Goal: Check status: Check status

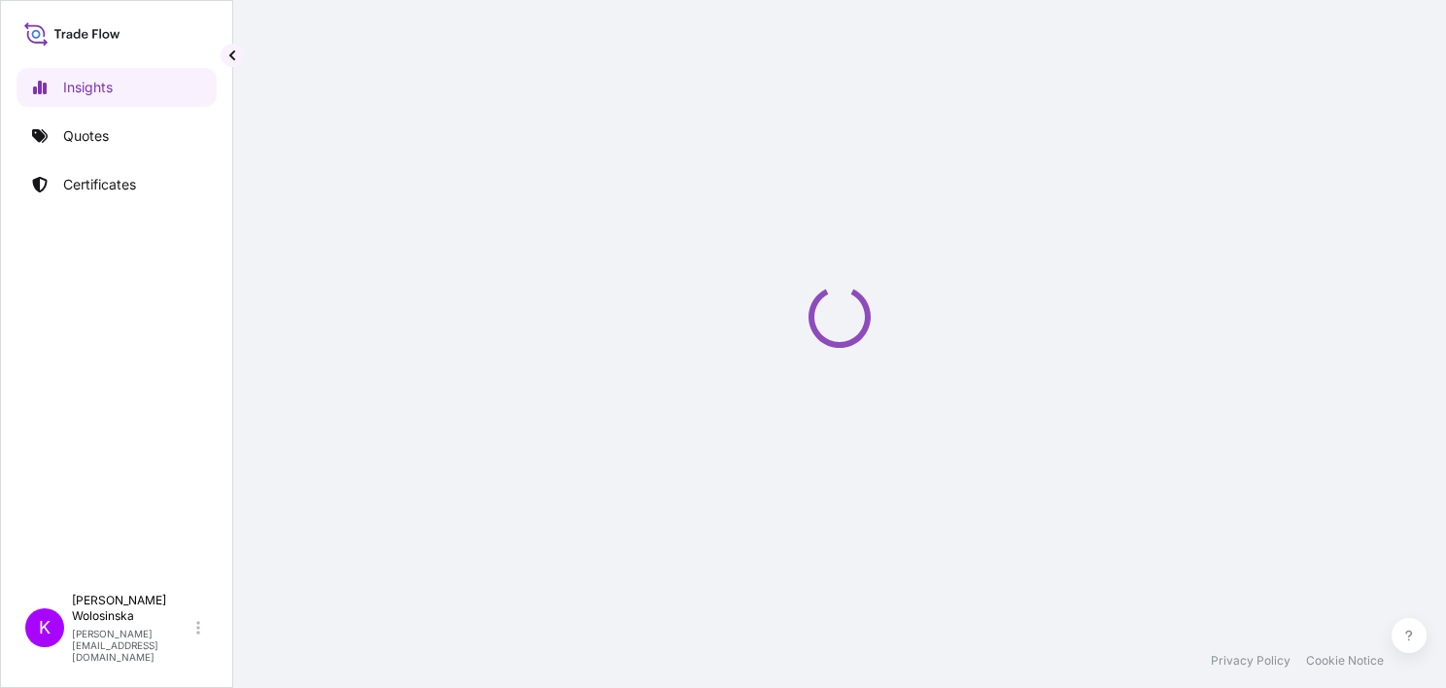
select select "2025"
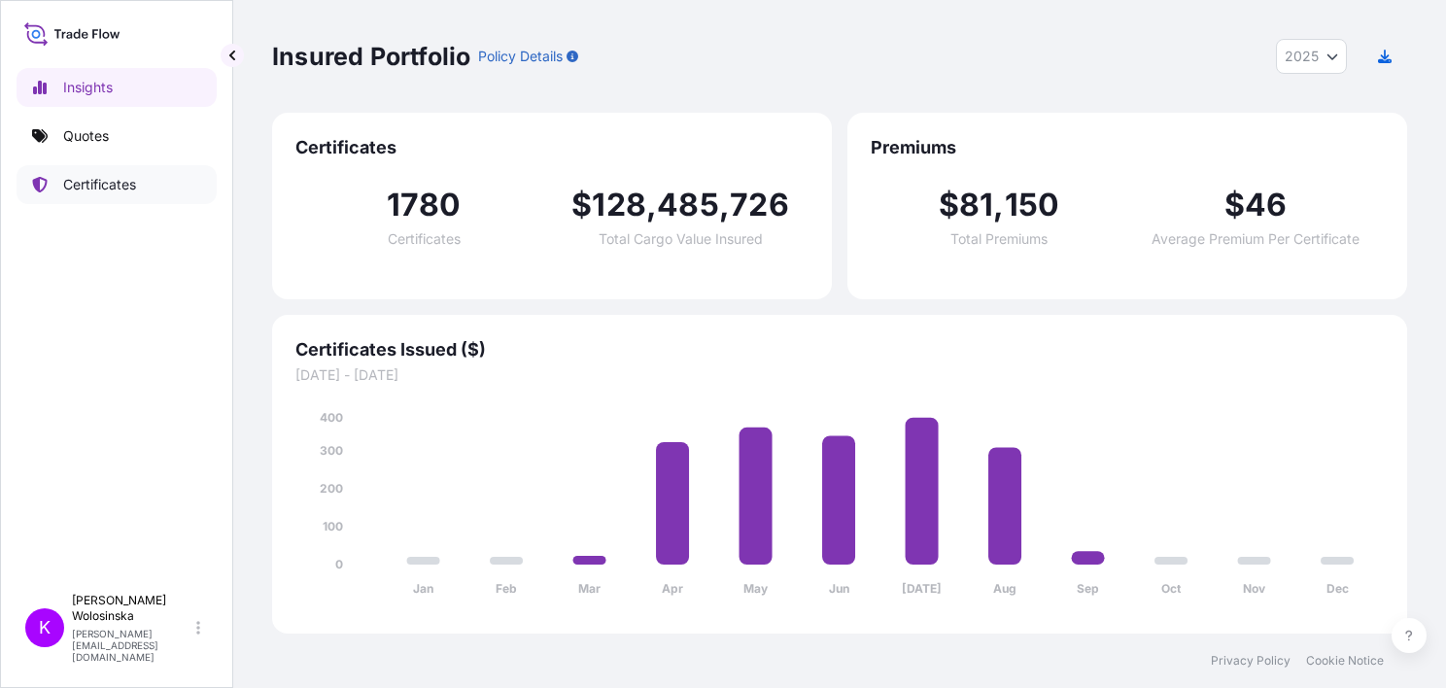
click at [123, 194] on link "Certificates" at bounding box center [117, 184] width 200 height 39
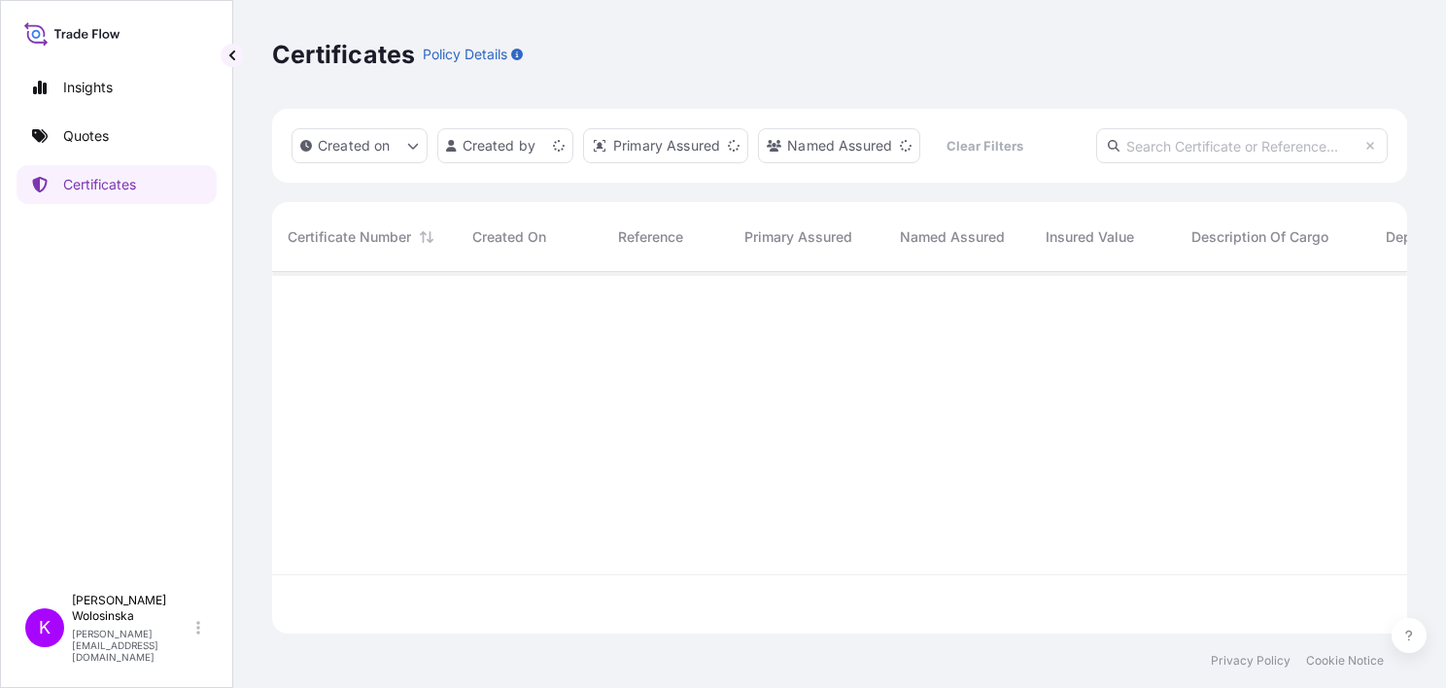
scroll to position [358, 1119]
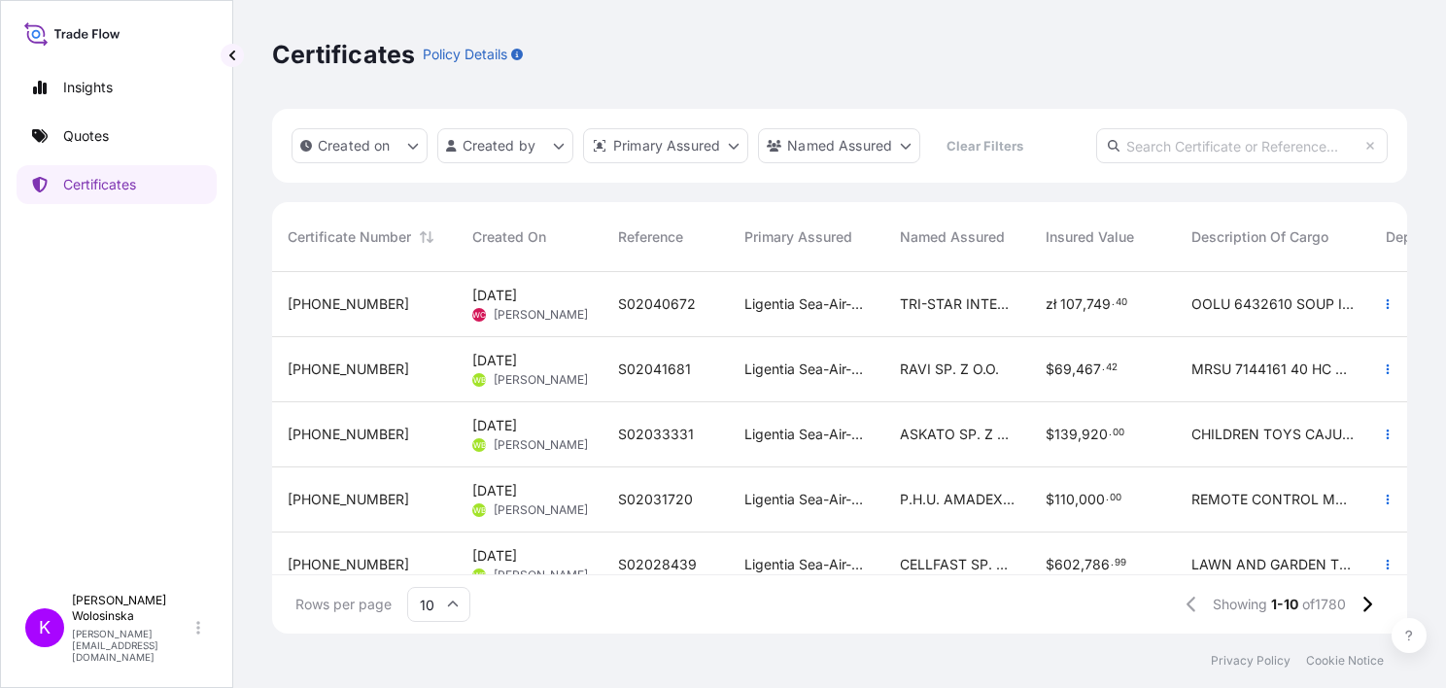
click at [1249, 143] on input "text" at bounding box center [1242, 145] width 292 height 35
paste input "GDY2503001516"
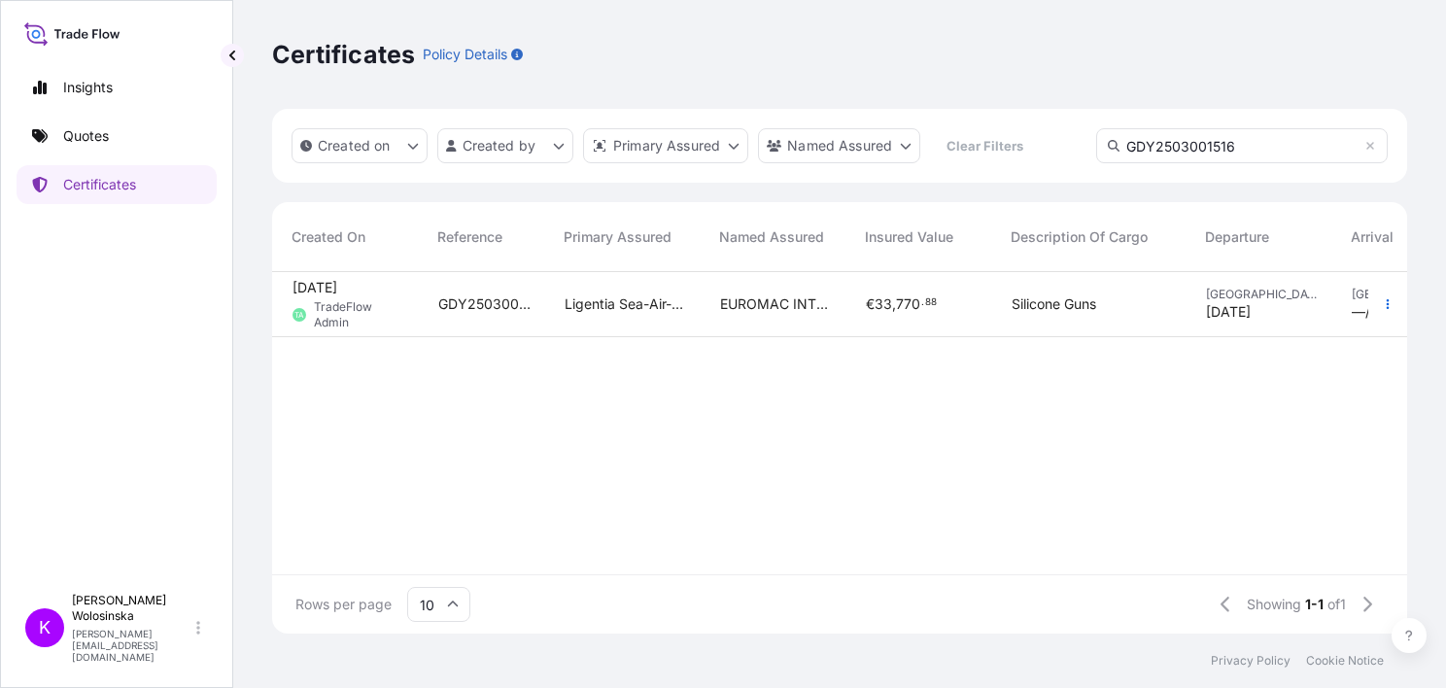
scroll to position [0, 0]
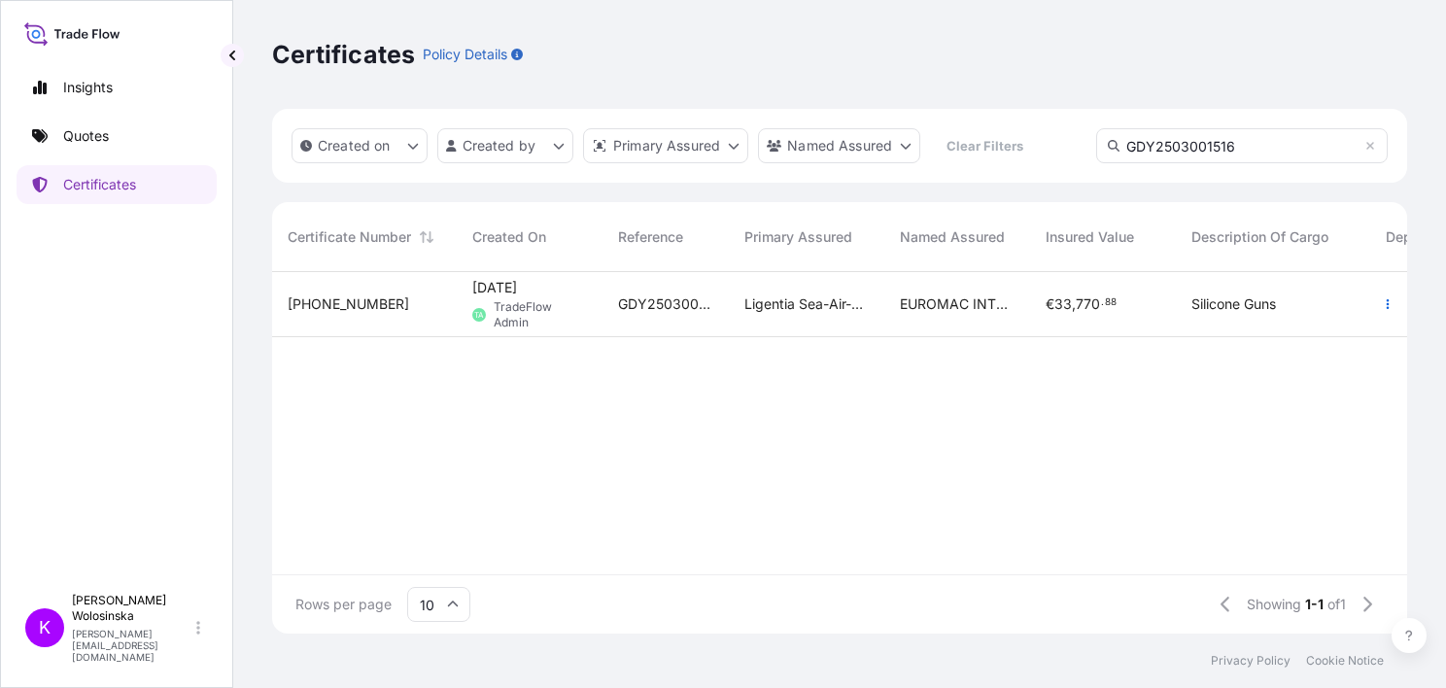
click at [1179, 146] on input "GDY2503001516" at bounding box center [1242, 145] width 292 height 35
click at [612, 529] on div "[PHONE_NUMBER] [DATE] TA TradeFlow Admin GDY2503001516 Ligentia Sea-Air-Rail Sp…" at bounding box center [1030, 423] width 1516 height 302
click at [1205, 141] on input "GDY2503001516" at bounding box center [1242, 145] width 292 height 35
click at [1204, 142] on input "GDY2503001516" at bounding box center [1242, 145] width 292 height 35
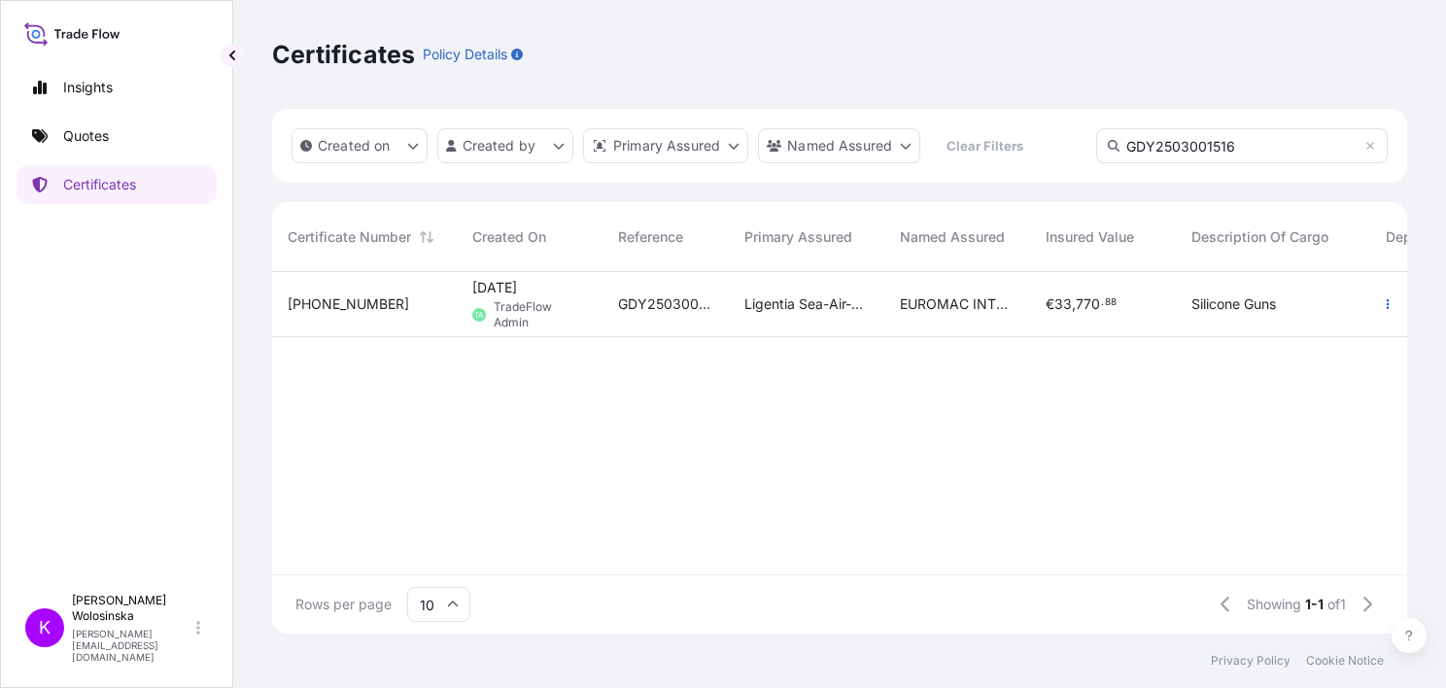
paste input "[PHONE_NUMBER]"
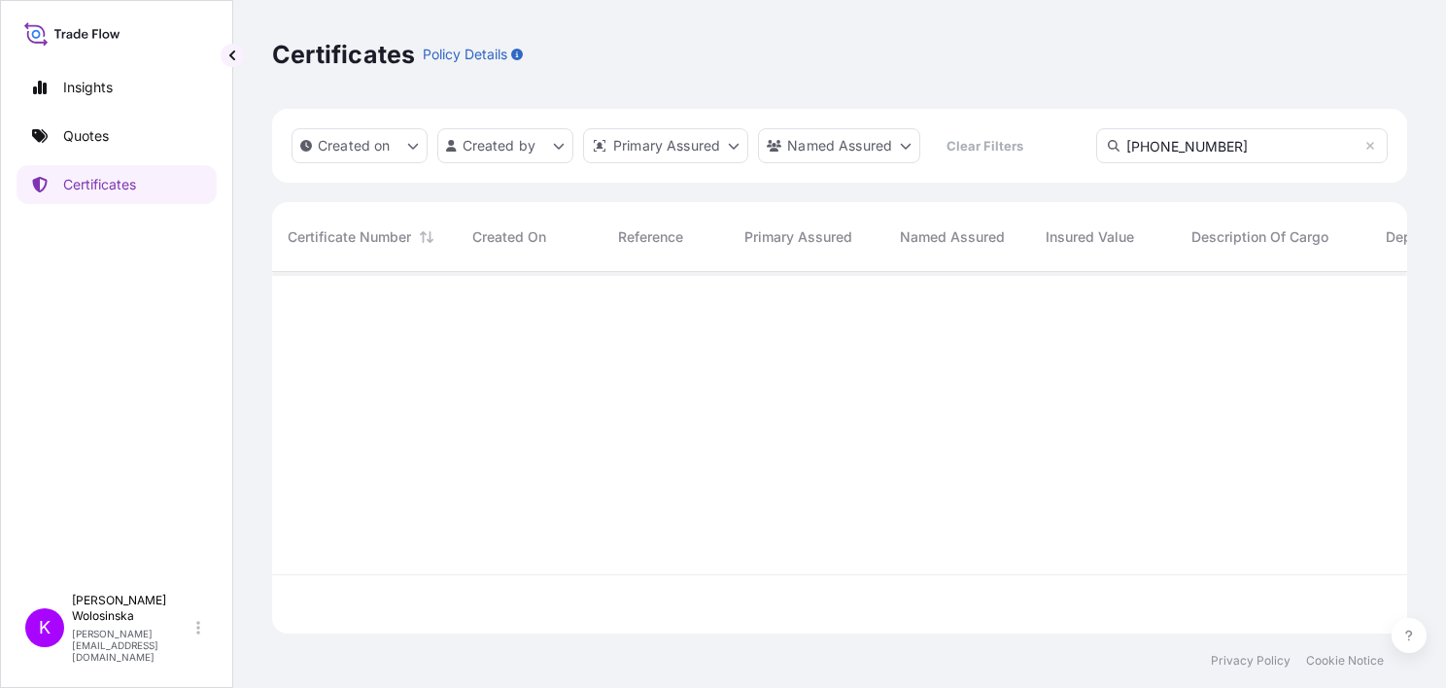
type input "[PHONE_NUMBER]"
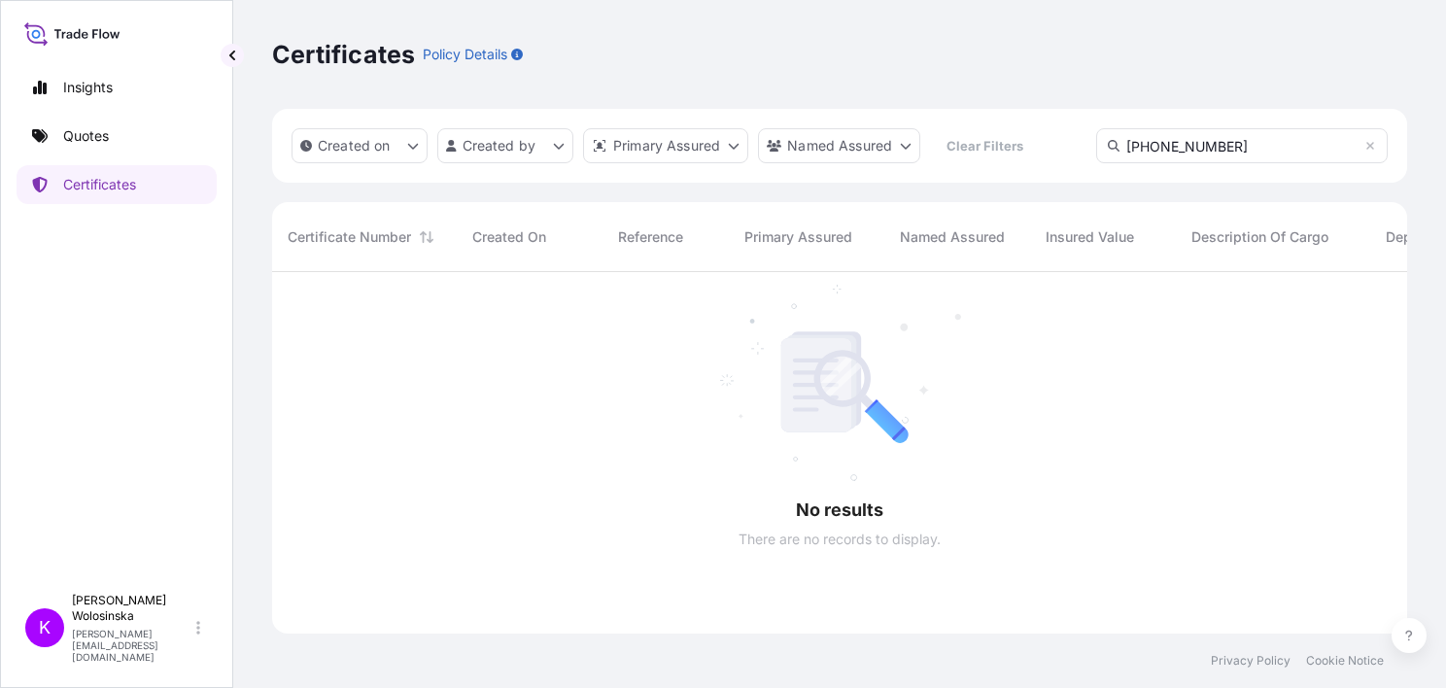
scroll to position [416, 1119]
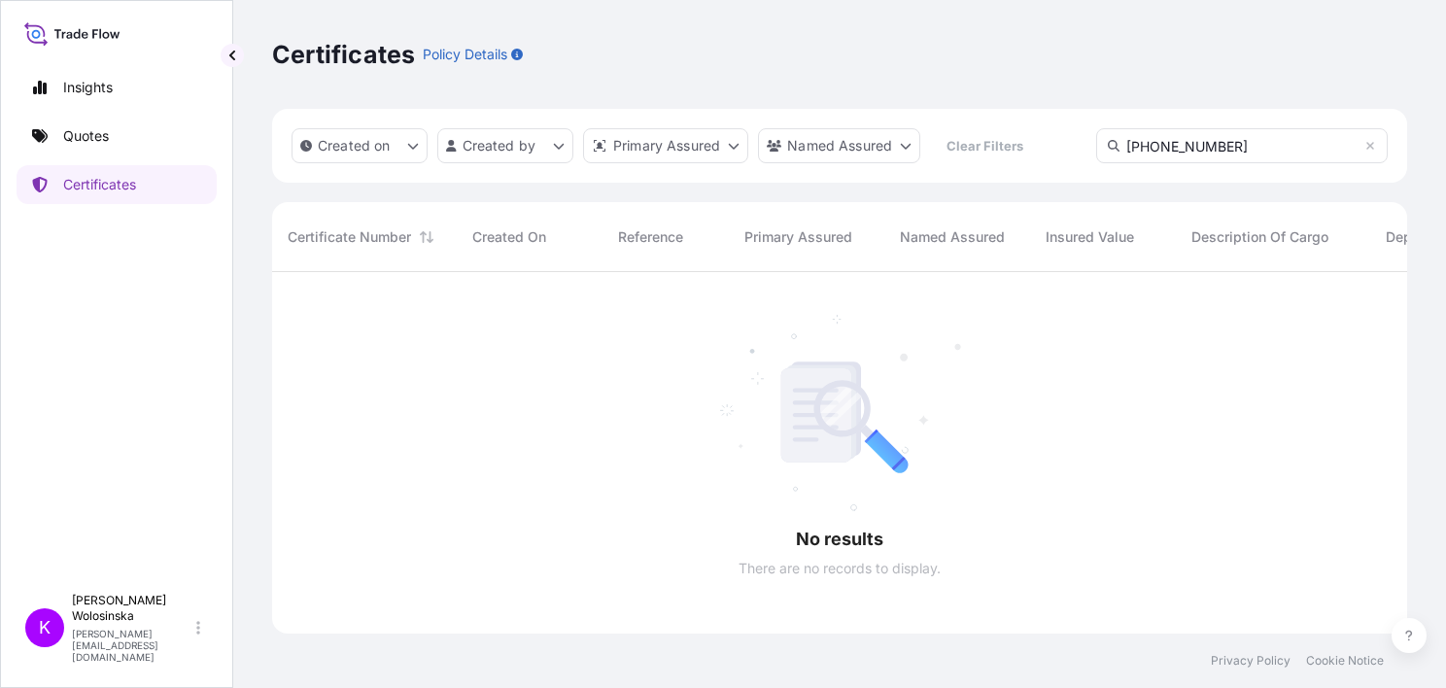
click at [1192, 141] on input "[PHONE_NUMBER]" at bounding box center [1242, 145] width 292 height 35
drag, startPoint x: 1332, startPoint y: 136, endPoint x: 1112, endPoint y: 142, distance: 220.7
click at [1112, 142] on div "[PHONE_NUMBER]" at bounding box center [1242, 145] width 292 height 35
click at [1372, 147] on icon at bounding box center [1370, 146] width 8 height 8
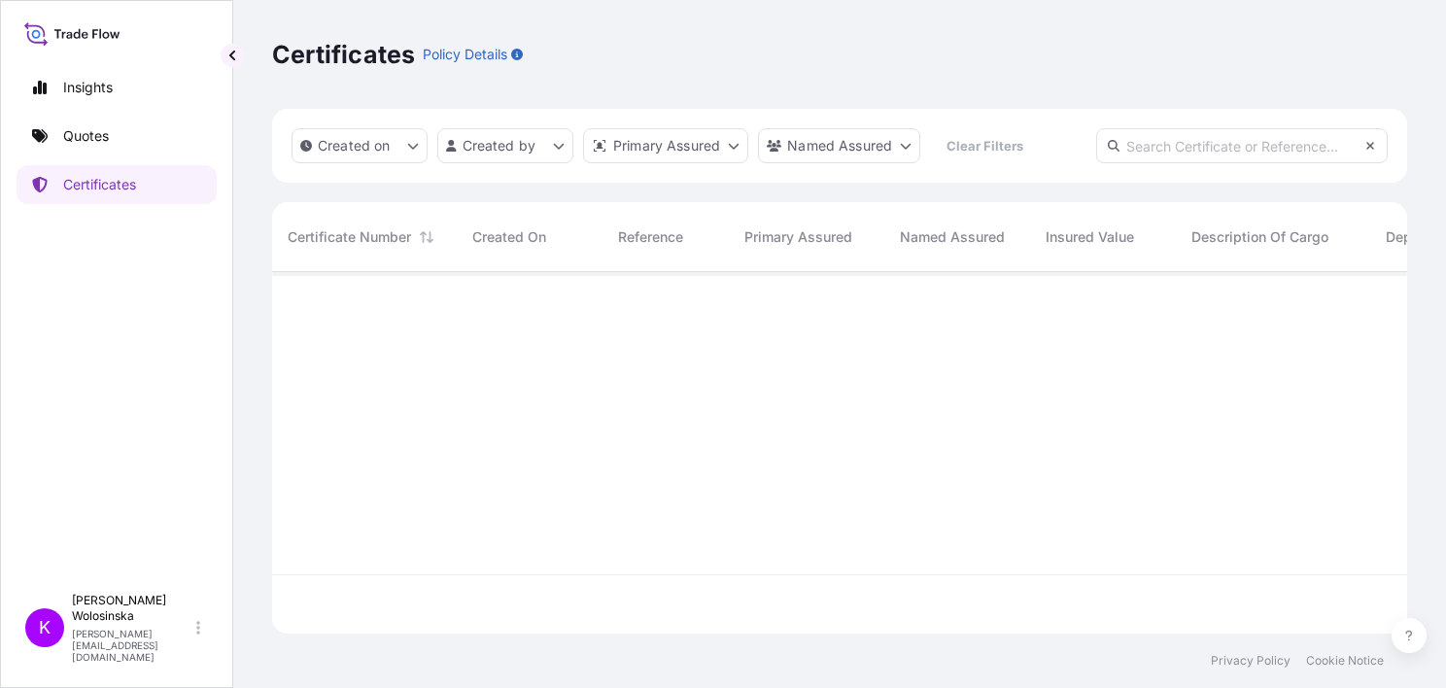
scroll to position [358, 1119]
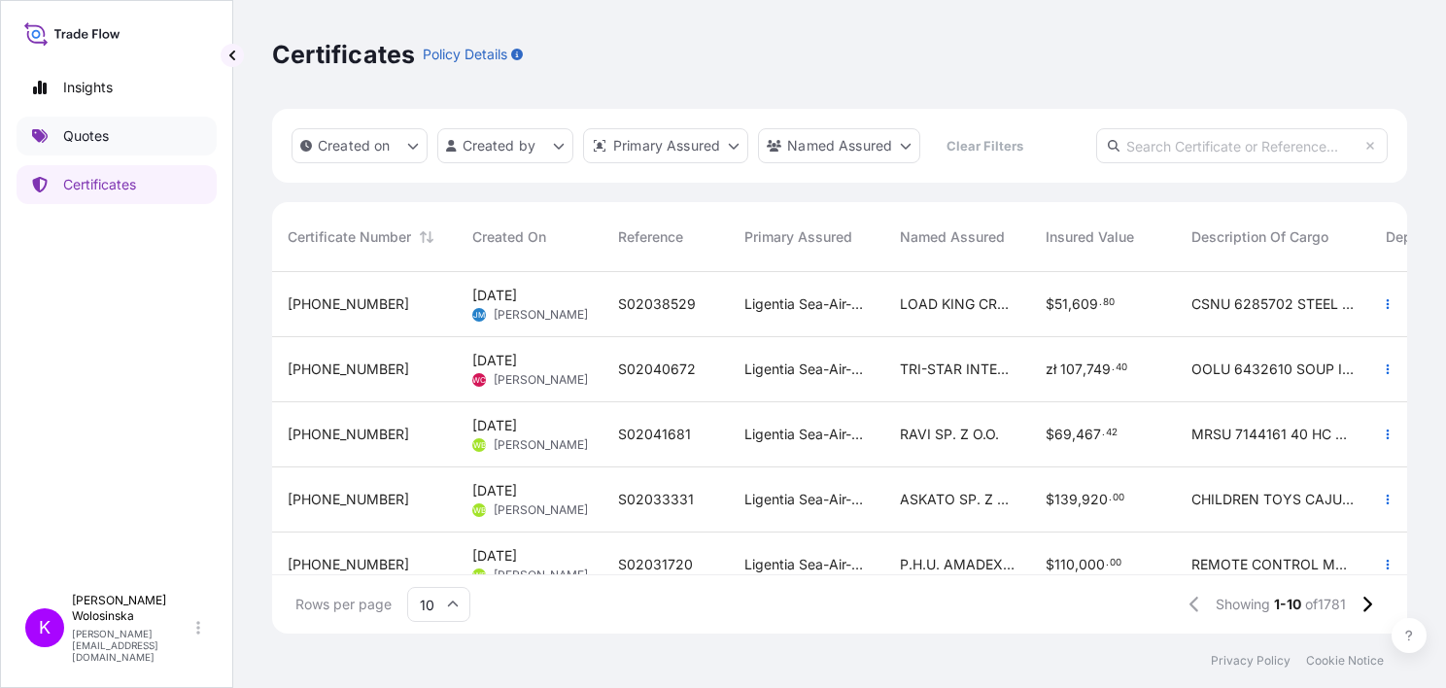
click at [164, 134] on link "Quotes" at bounding box center [117, 136] width 200 height 39
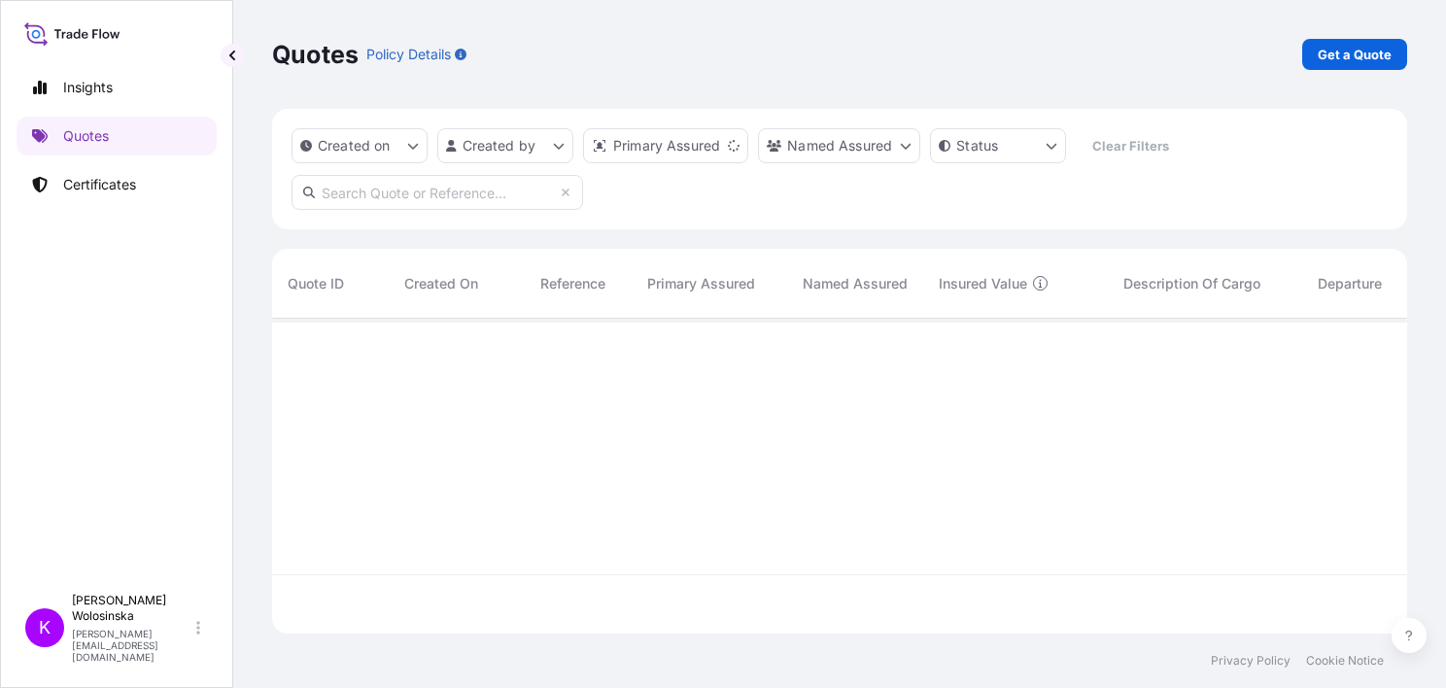
scroll to position [311, 1119]
click at [382, 192] on input "text" at bounding box center [438, 192] width 292 height 35
paste input "[PHONE_NUMBER]"
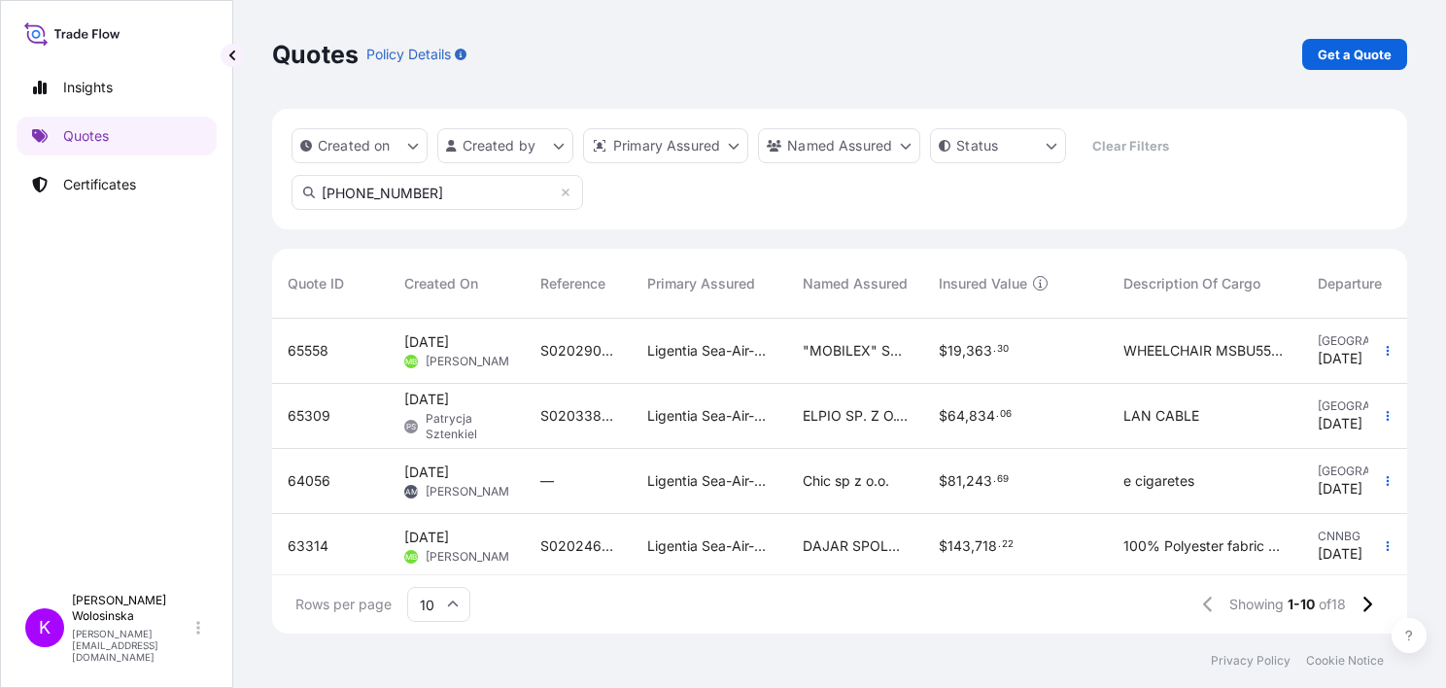
type input "[PHONE_NUMBER]"
click at [117, 189] on p "Certificates" at bounding box center [99, 184] width 73 height 19
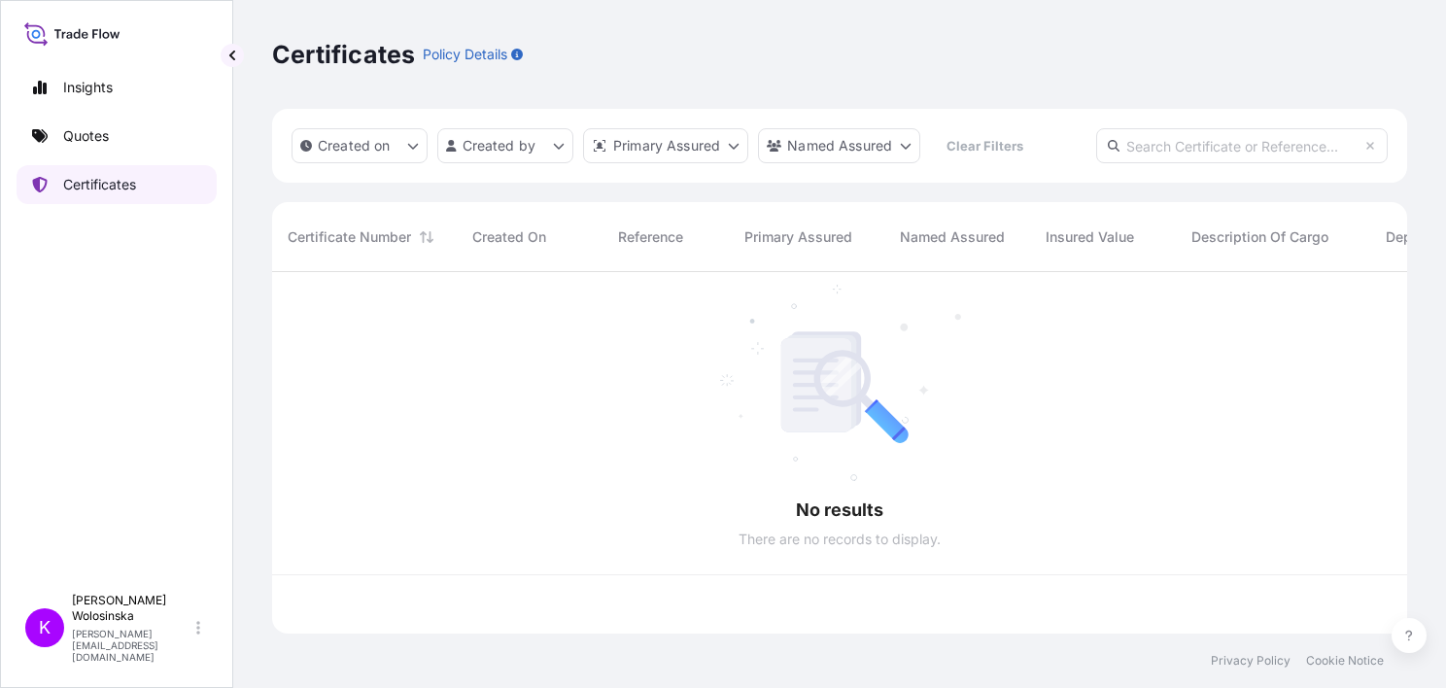
scroll to position [358, 1119]
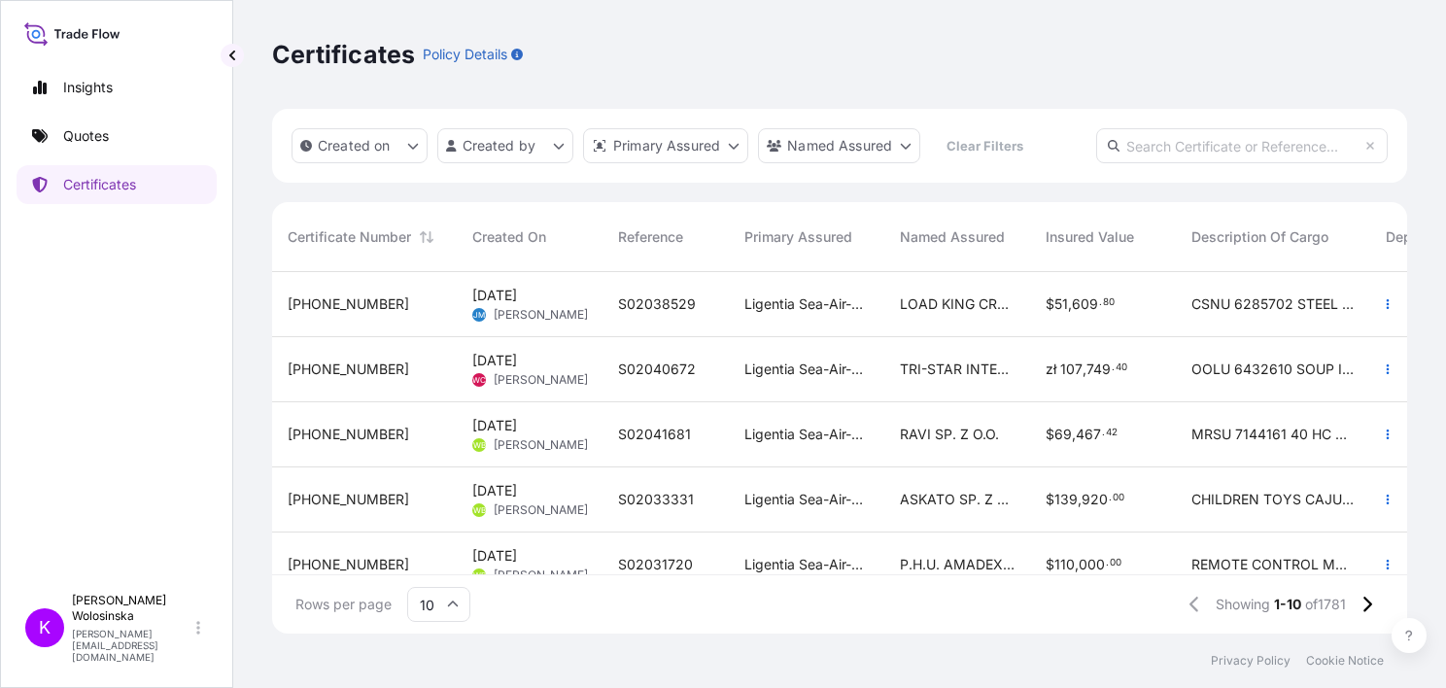
click at [1167, 159] on input "text" at bounding box center [1242, 145] width 292 height 35
paste input "TUV SUD RETURN"
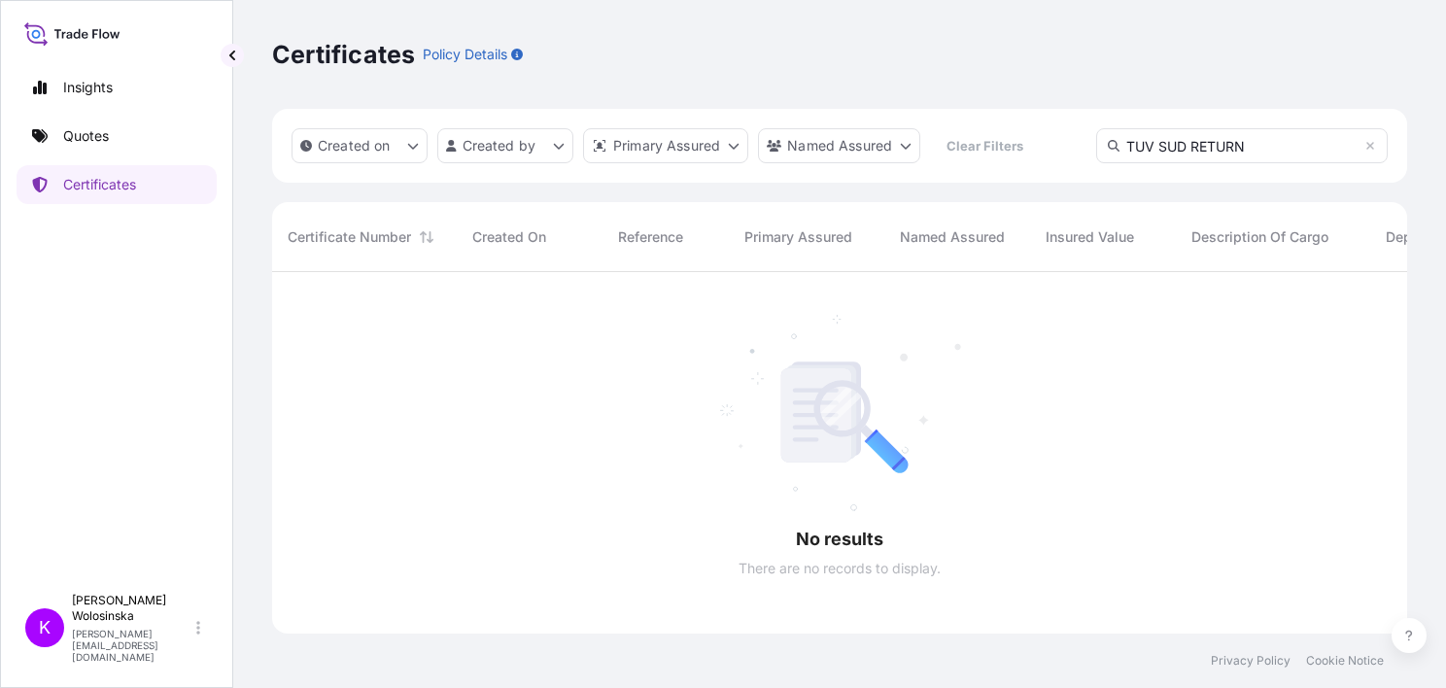
scroll to position [416, 1119]
click at [162, 326] on div "Insights Quotes Certificates" at bounding box center [117, 317] width 200 height 533
drag, startPoint x: 1293, startPoint y: 144, endPoint x: 1094, endPoint y: 140, distance: 199.2
click at [1094, 140] on div "Created on Created by Primary Assured Named Assured Clear Filters TUV SUD RETURN" at bounding box center [839, 146] width 1135 height 74
paste input "979306"
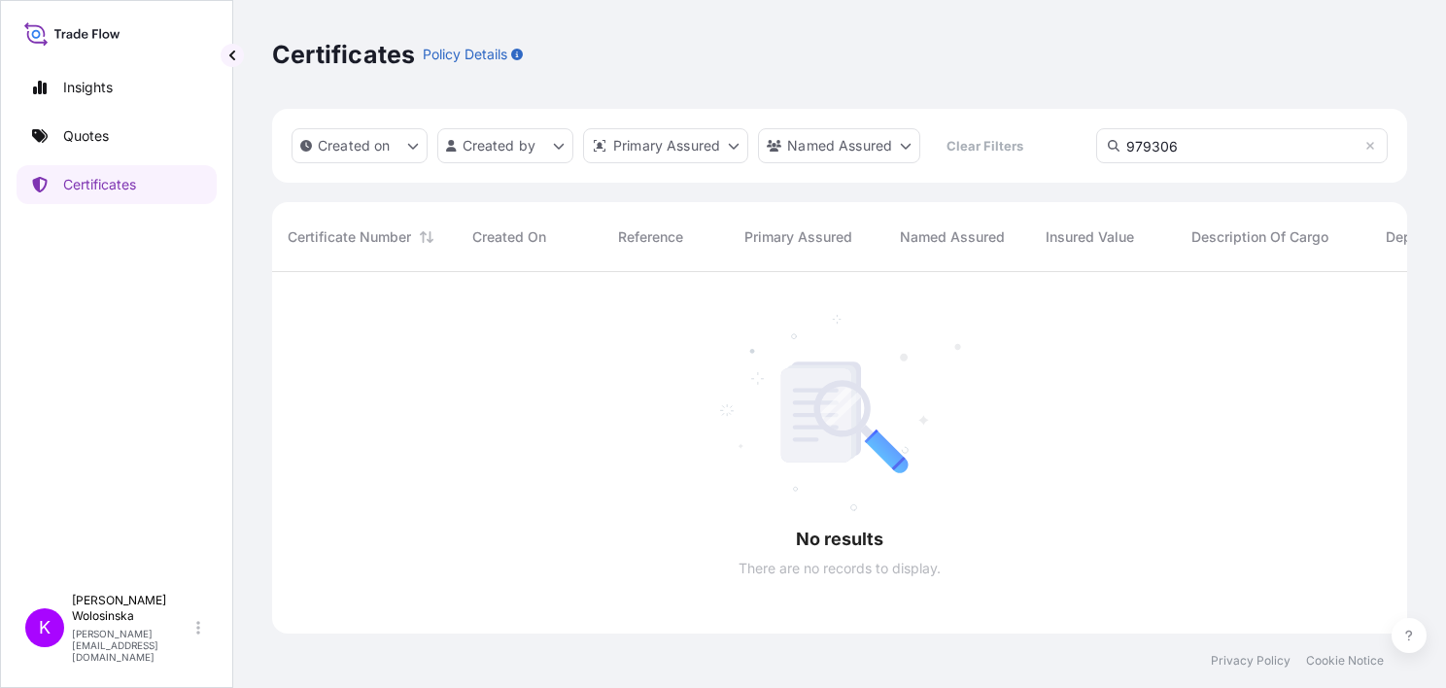
click at [1135, 140] on input "979306" at bounding box center [1242, 145] width 292 height 35
paste input "TUV SUD"
click at [1190, 151] on input "TUV SUD" at bounding box center [1242, 145] width 292 height 35
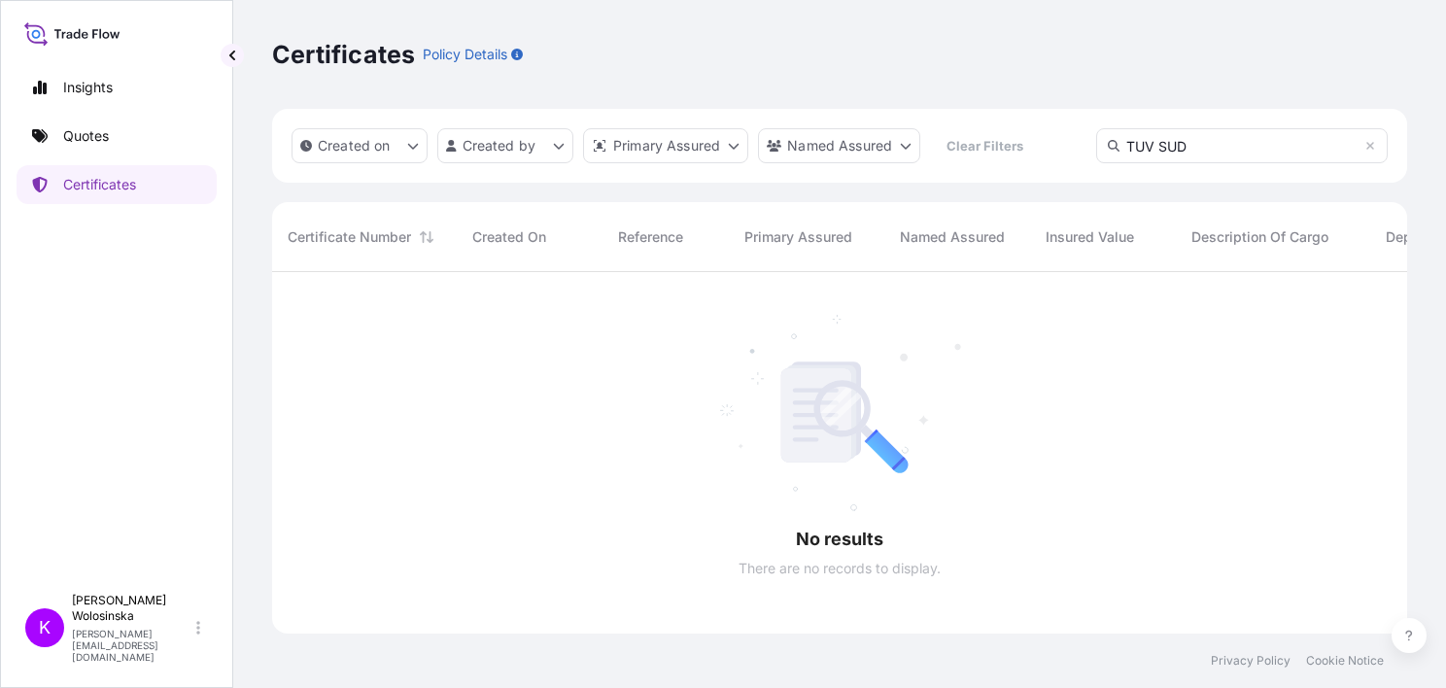
click at [1214, 144] on input "TUV SUD" at bounding box center [1242, 145] width 292 height 35
click at [1213, 144] on input "TUV SUD" at bounding box center [1242, 145] width 292 height 35
paste input "[PHONE_NUMBER]"
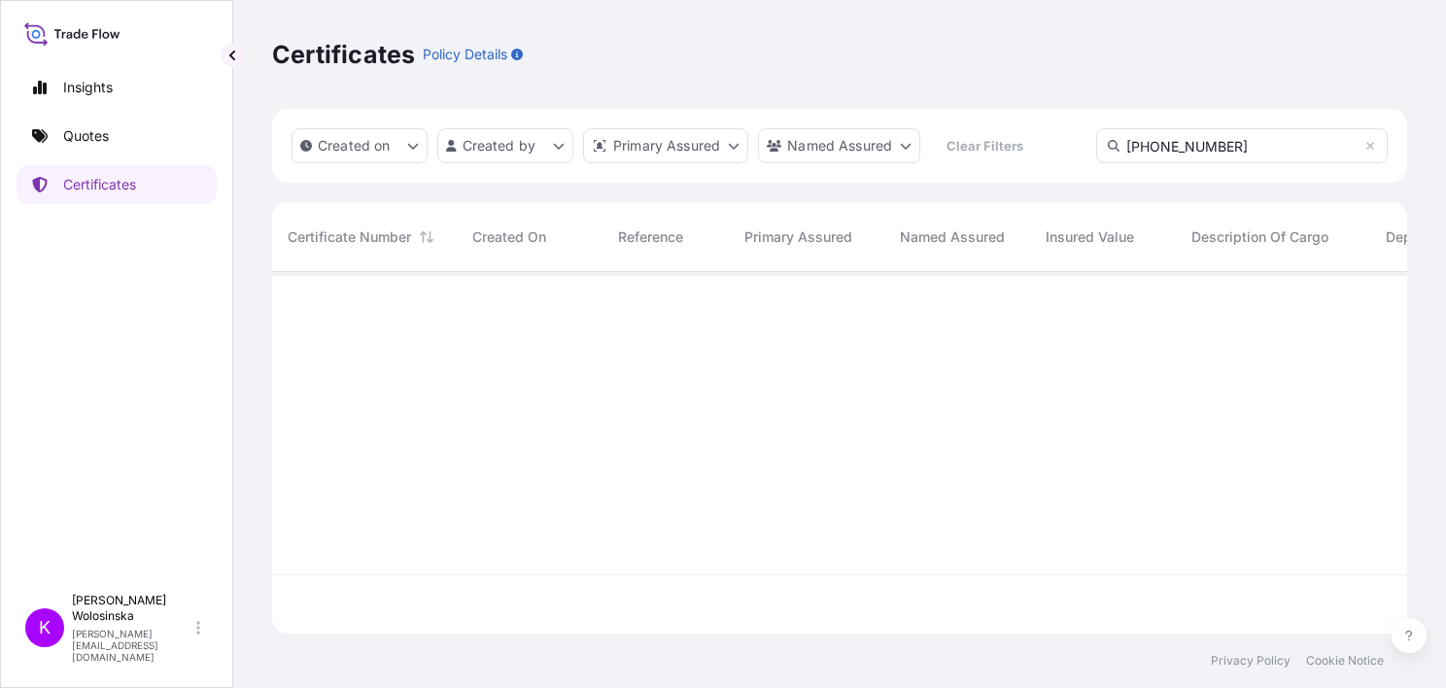
type input "[PHONE_NUMBER]"
click at [1365, 147] on icon at bounding box center [1370, 146] width 12 height 12
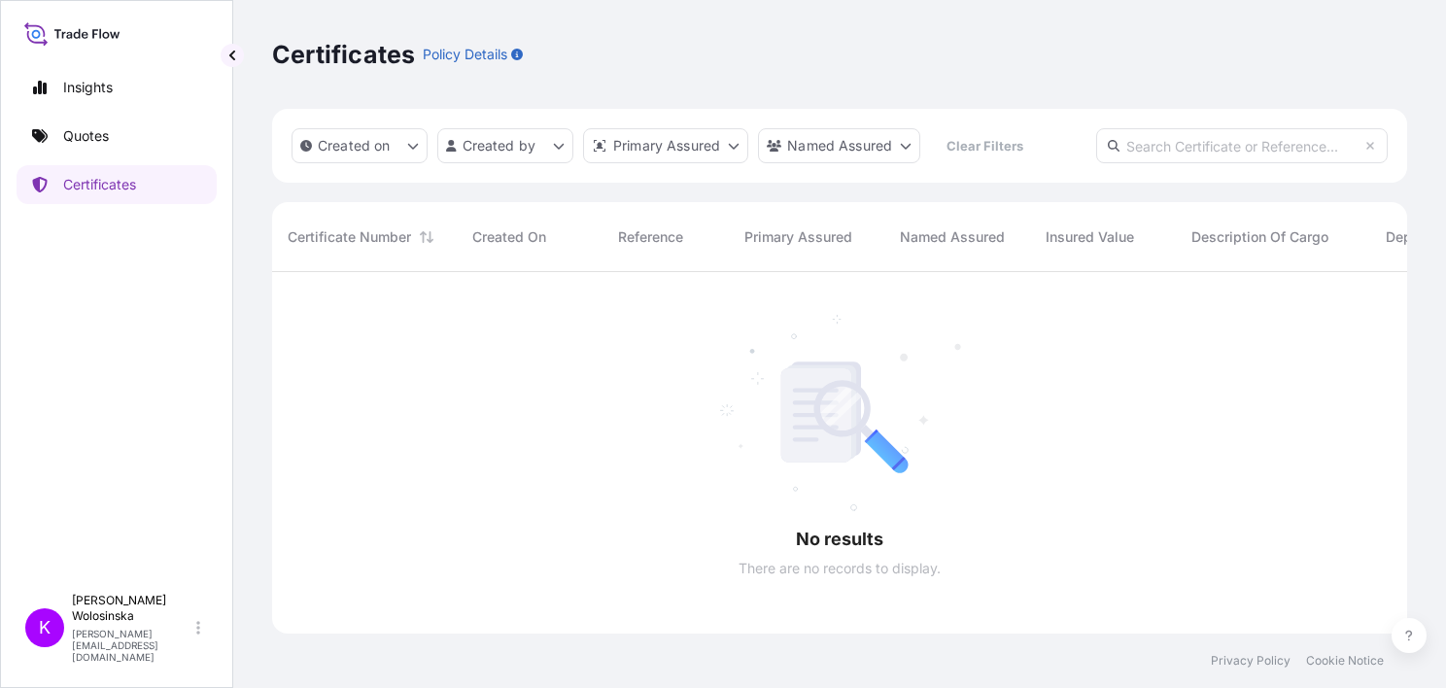
click at [1290, 72] on div "Certificates Policy Details" at bounding box center [839, 54] width 1135 height 109
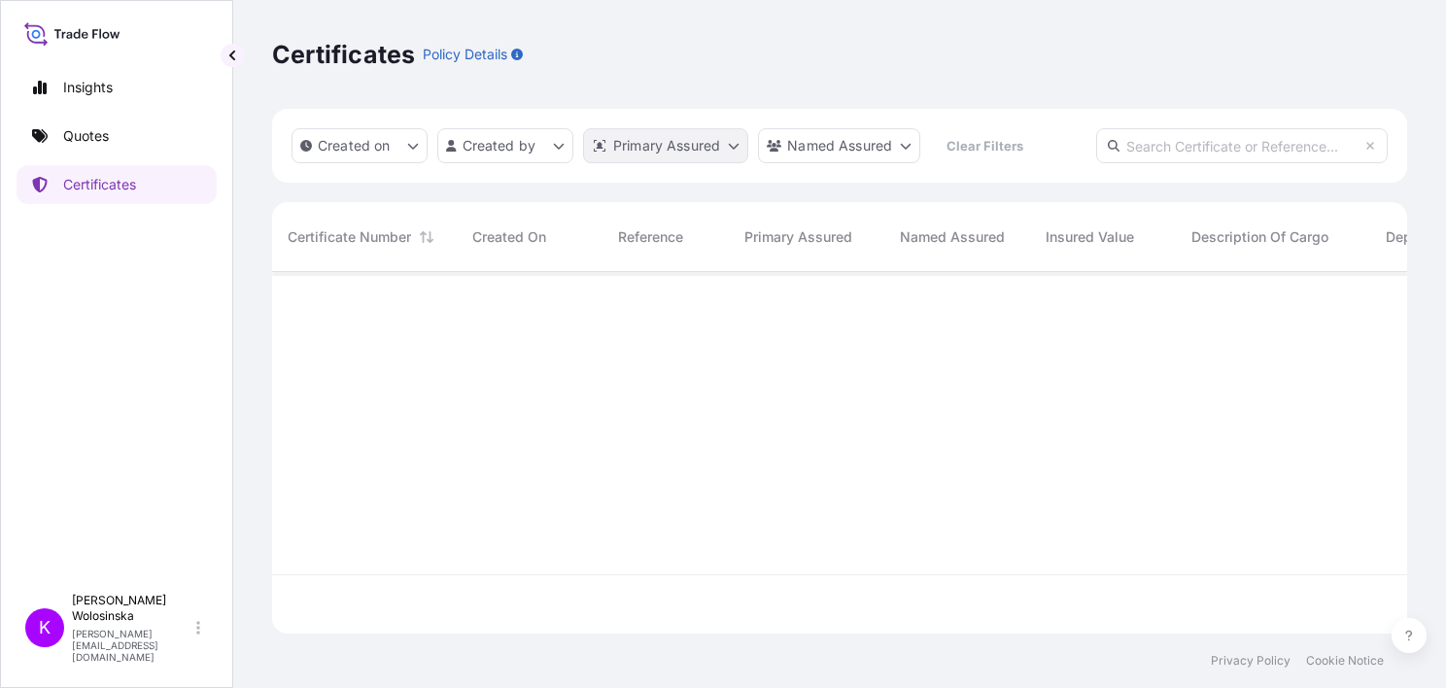
click at [710, 145] on html "Insights Quotes Certificates K [PERSON_NAME] [PERSON_NAME][EMAIL_ADDRESS][DOMAI…" at bounding box center [723, 344] width 1446 height 688
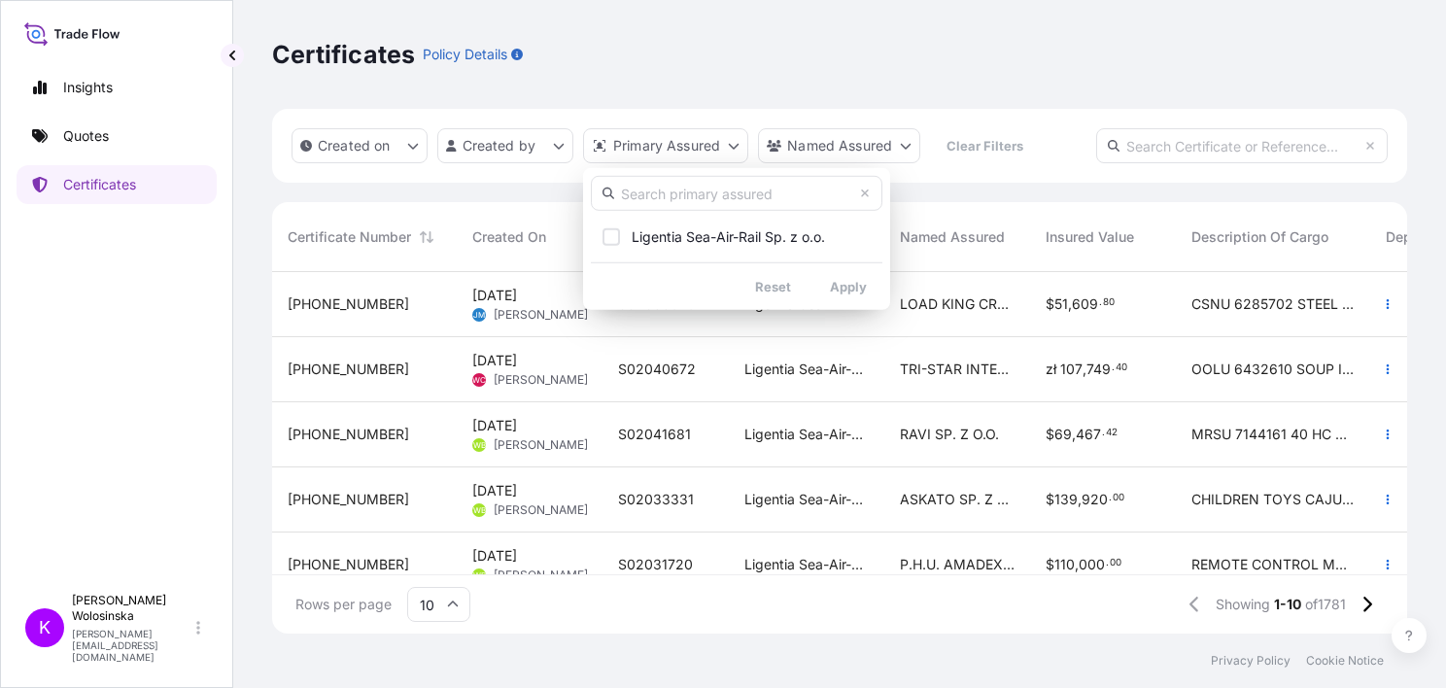
click at [841, 81] on html "Insights Quotes Certificates K [PERSON_NAME] [PERSON_NAME][EMAIL_ADDRESS][DOMAI…" at bounding box center [723, 344] width 1446 height 688
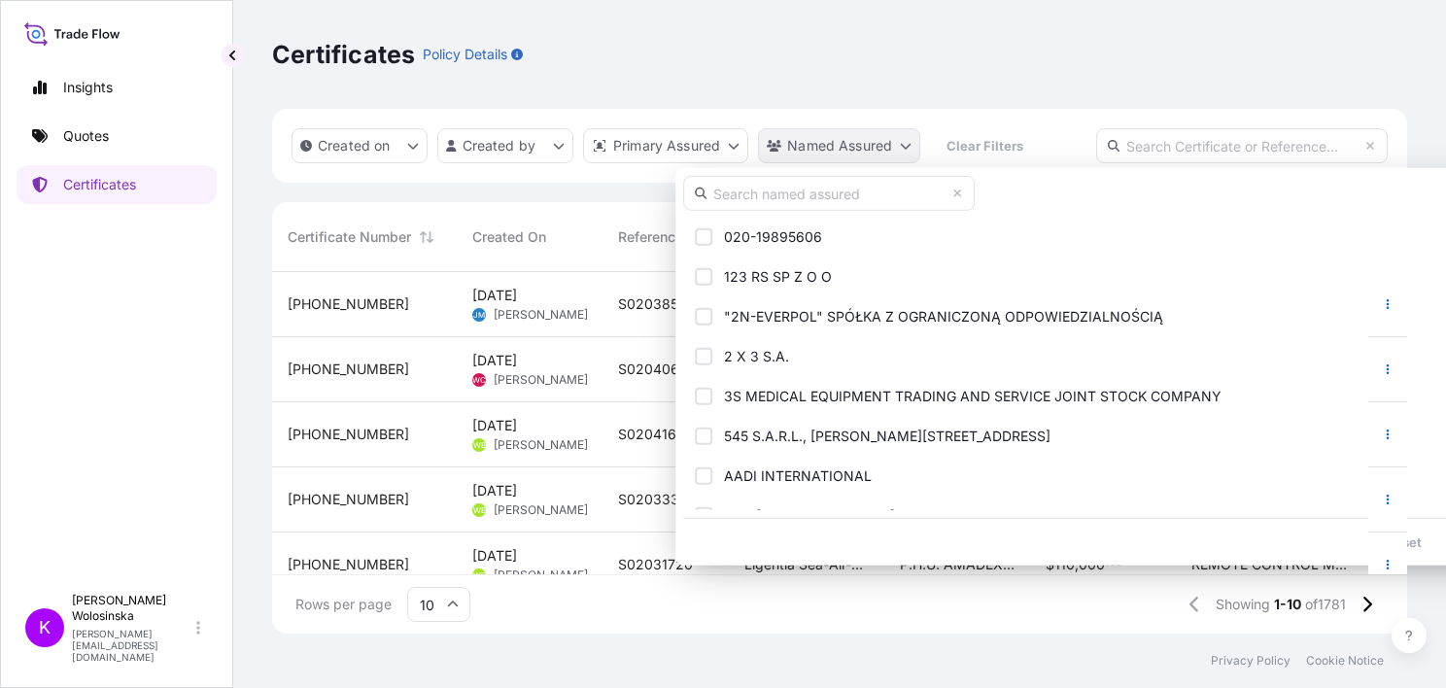
click at [847, 136] on html "Insights Quotes Certificates K [PERSON_NAME] [PERSON_NAME][EMAIL_ADDRESS][DOMAI…" at bounding box center [723, 344] width 1446 height 688
click at [840, 190] on input "text" at bounding box center [829, 193] width 292 height 35
type input "tuv"
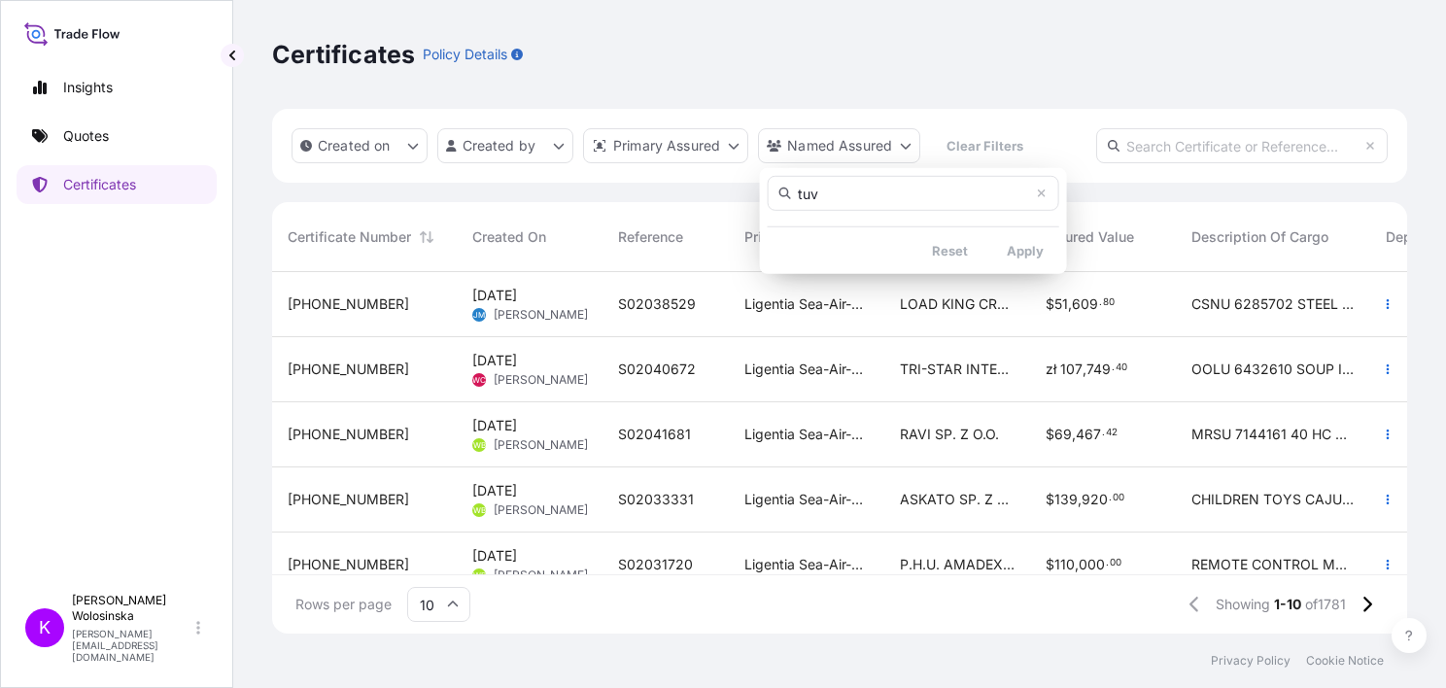
click at [838, 190] on input "tuv" at bounding box center [914, 193] width 292 height 35
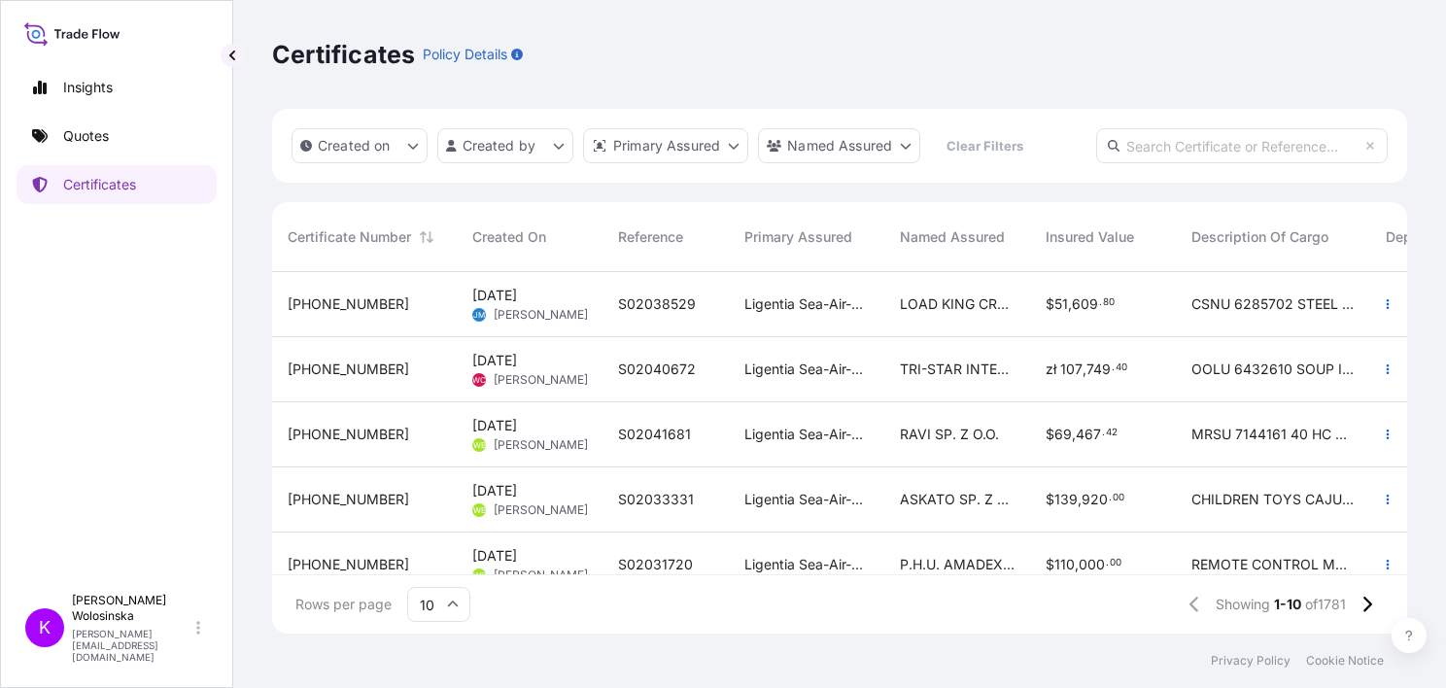
click at [921, 23] on html "Insights Quotes Certificates K [PERSON_NAME] [PERSON_NAME][EMAIL_ADDRESS][DOMAI…" at bounding box center [723, 344] width 1446 height 688
click at [890, 152] on html "Insights Quotes Certificates K [PERSON_NAME] [PERSON_NAME][EMAIL_ADDRESS][DOMAI…" at bounding box center [723, 344] width 1446 height 688
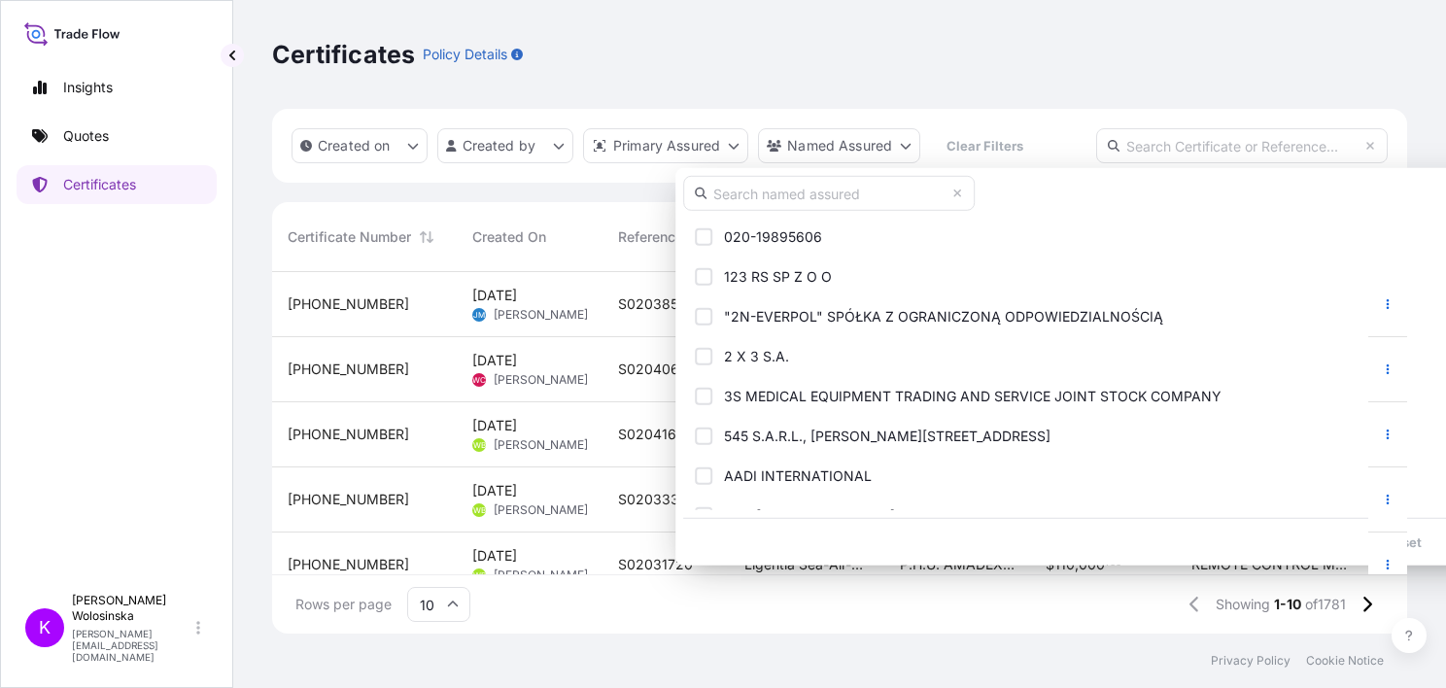
click at [840, 197] on input "text" at bounding box center [829, 193] width 292 height 35
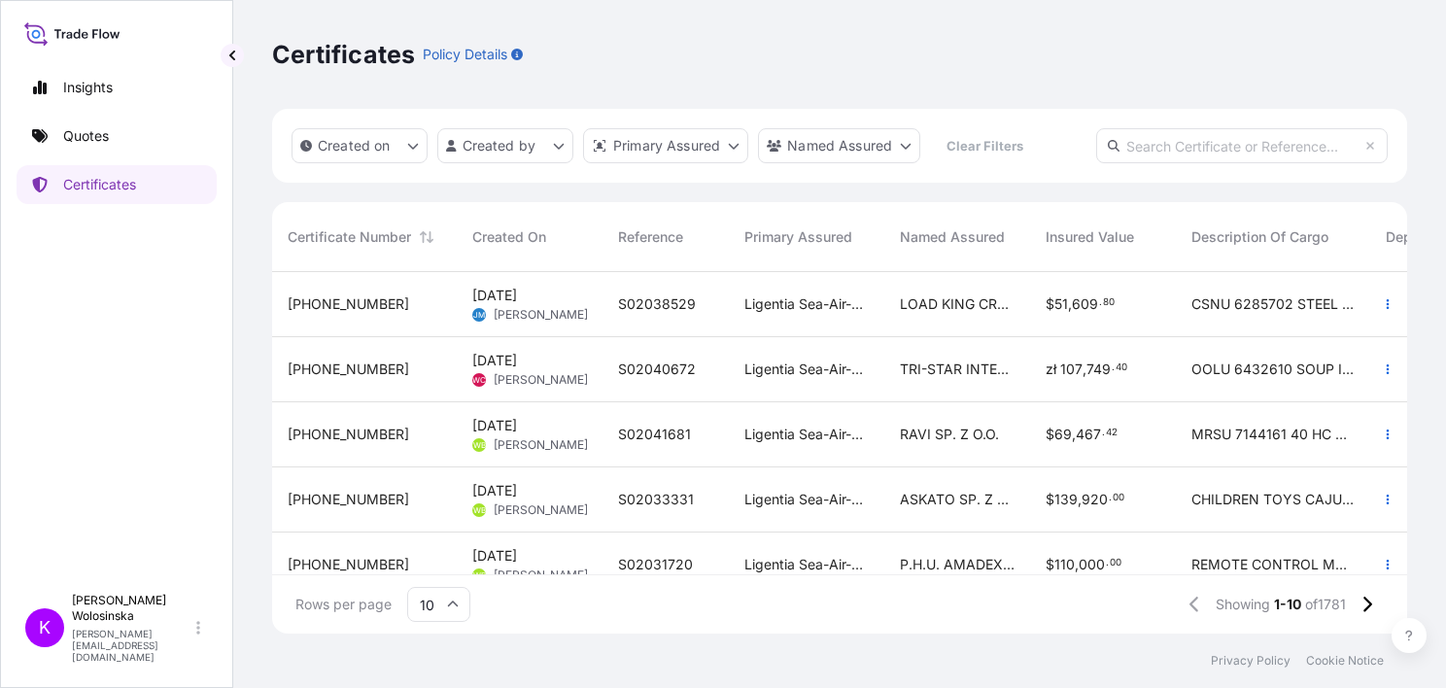
click at [766, 52] on html "Insights Quotes Certificates K [PERSON_NAME] [PERSON_NAME][EMAIL_ADDRESS][DOMAI…" at bounding box center [723, 344] width 1446 height 688
click at [544, 136] on html "Insights Quotes Certificates K [PERSON_NAME] [PERSON_NAME][EMAIL_ADDRESS][DOMAI…" at bounding box center [723, 344] width 1446 height 688
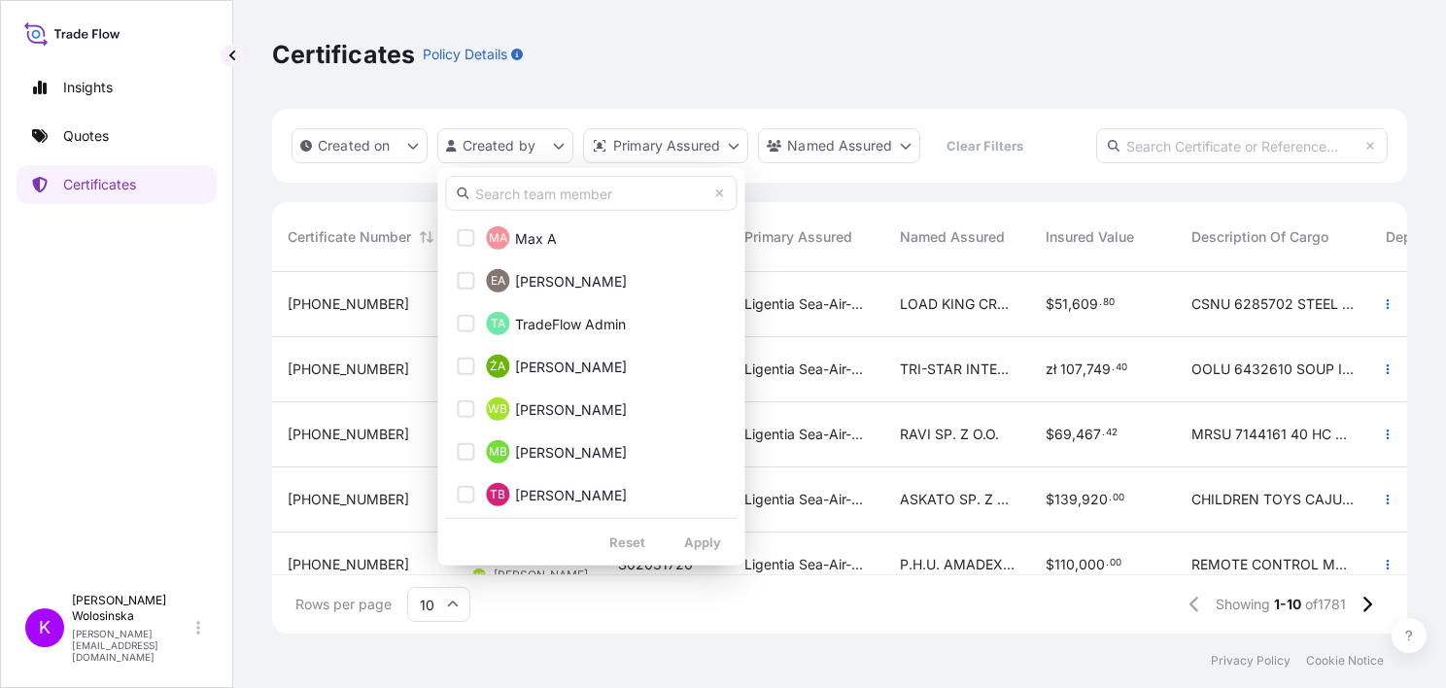
click at [497, 190] on input "text" at bounding box center [591, 193] width 292 height 35
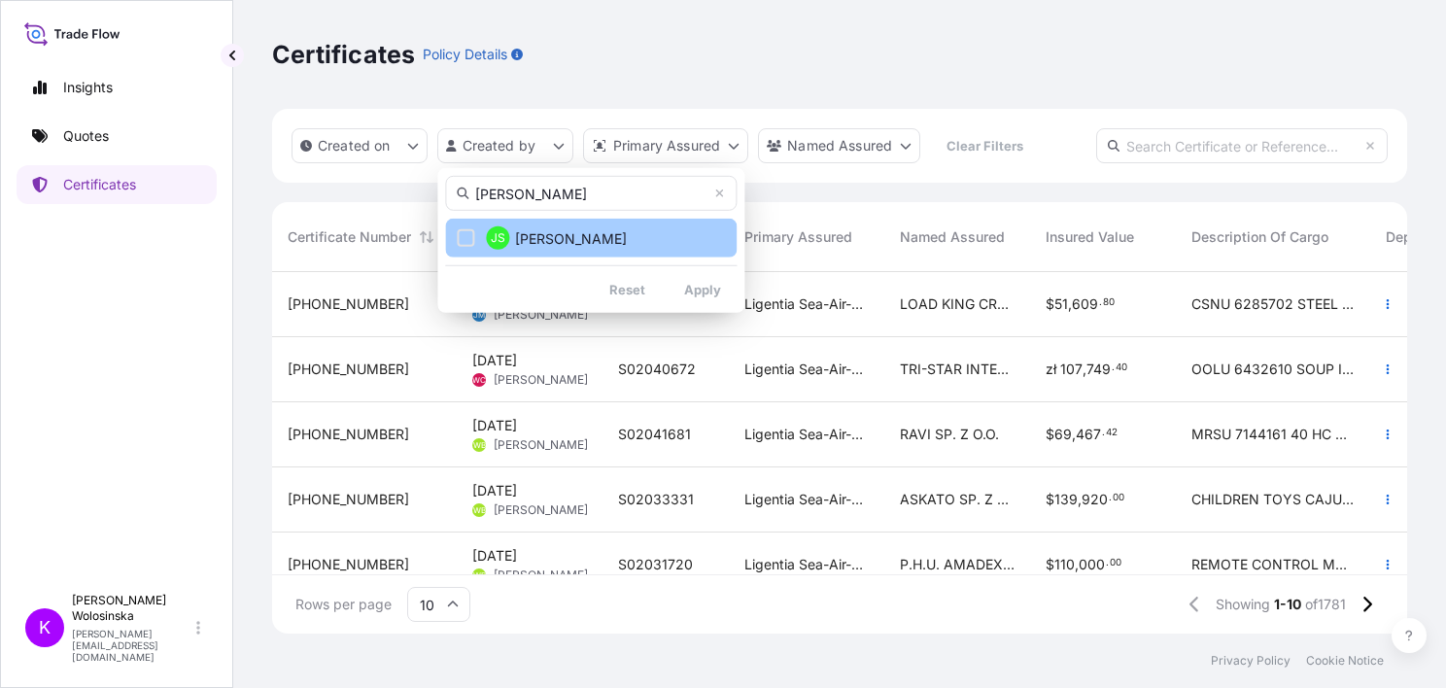
type input "[PERSON_NAME]"
click at [533, 245] on span "[PERSON_NAME]" at bounding box center [571, 237] width 112 height 19
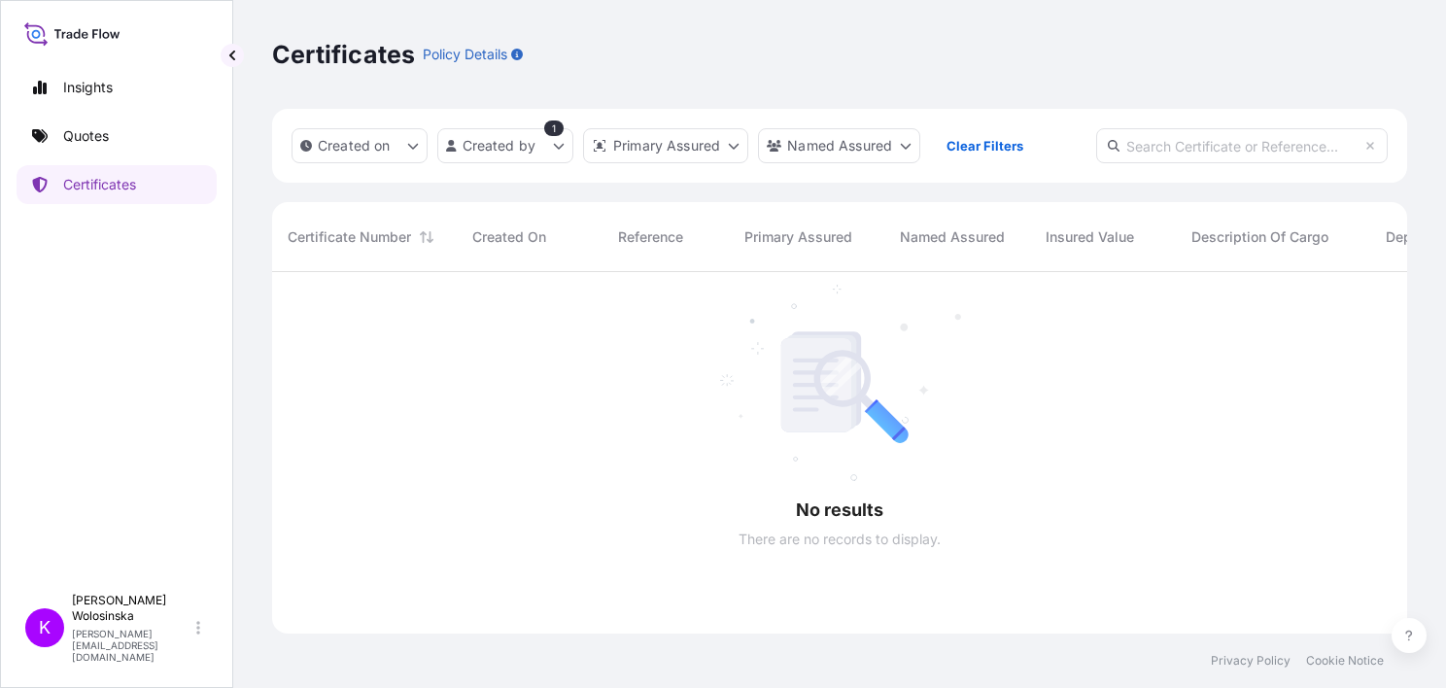
scroll to position [416, 1119]
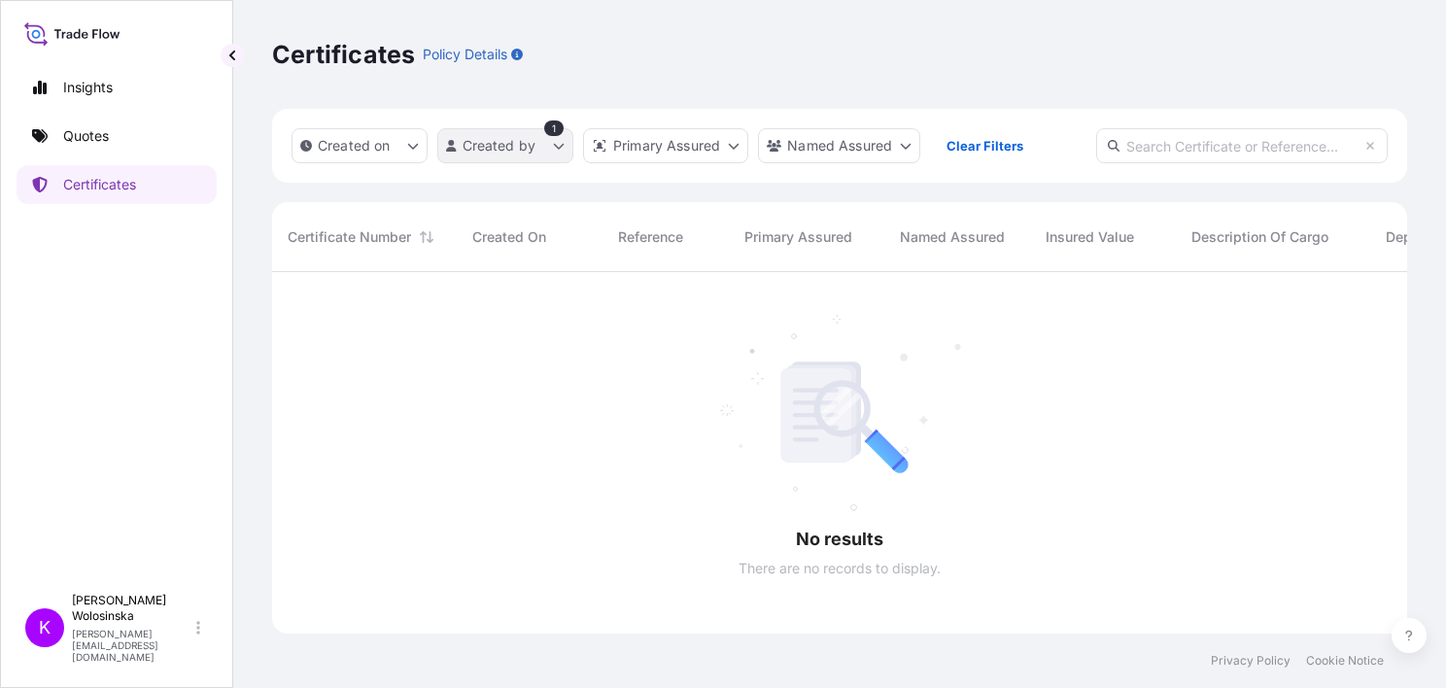
click at [559, 152] on html "Insights Quotes Certificates K [PERSON_NAME] [PERSON_NAME][EMAIL_ADDRESS][DOMAI…" at bounding box center [723, 344] width 1446 height 688
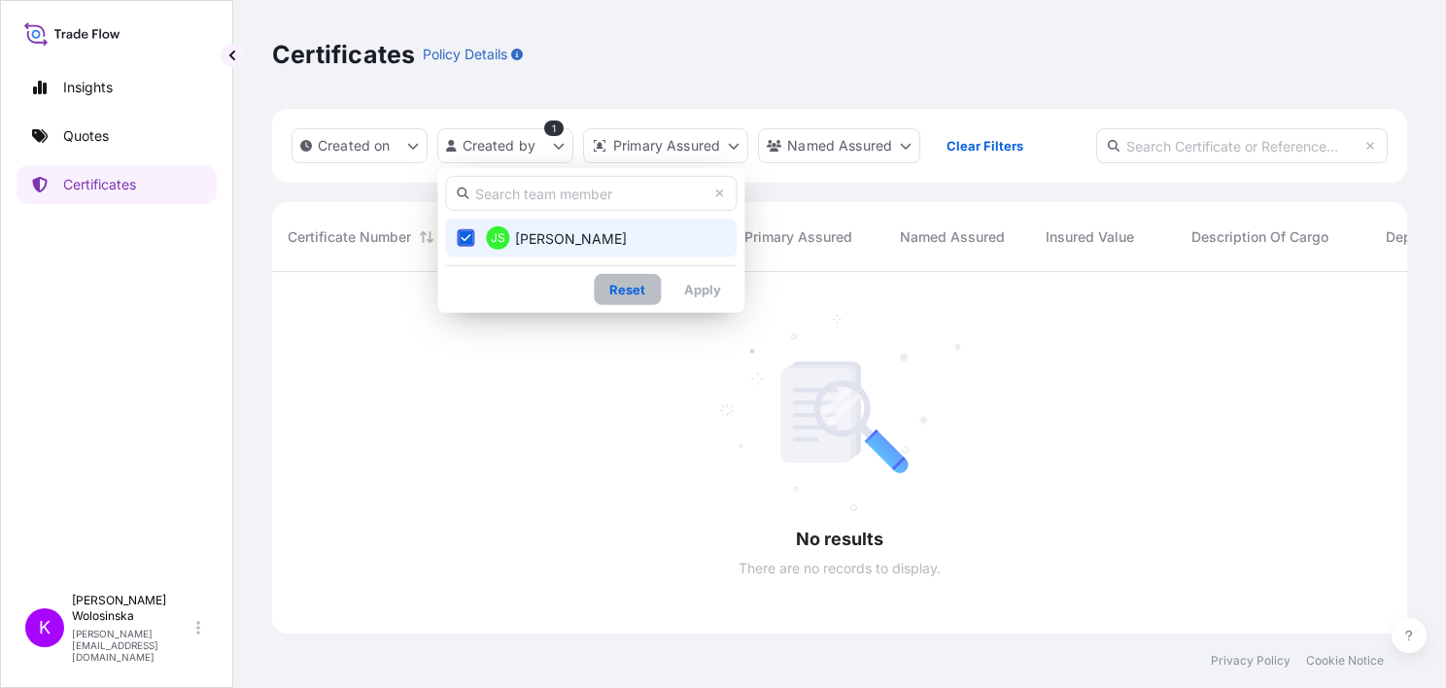
scroll to position [358, 1119]
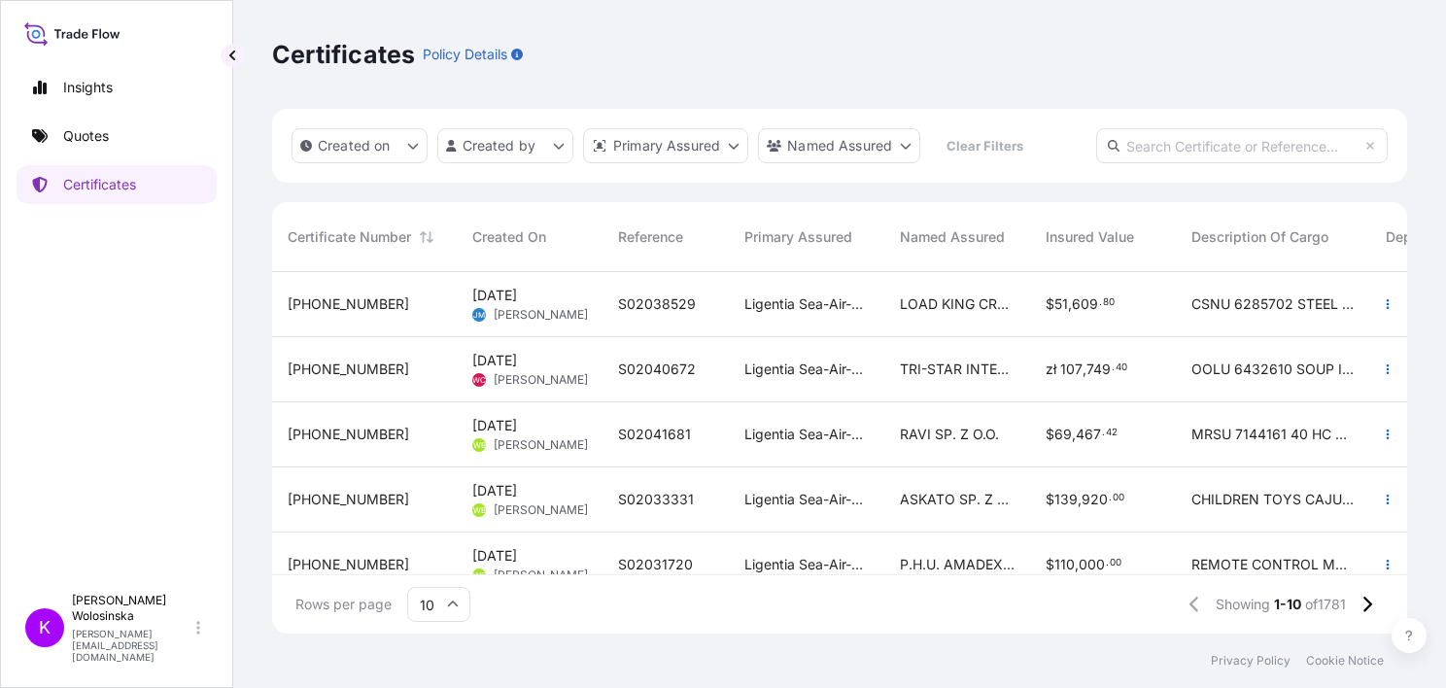
click at [840, 30] on div "Certificates Policy Details" at bounding box center [839, 54] width 1135 height 109
click at [1168, 86] on div "Certificates Policy Details" at bounding box center [839, 54] width 1135 height 109
